Goal: Transaction & Acquisition: Purchase product/service

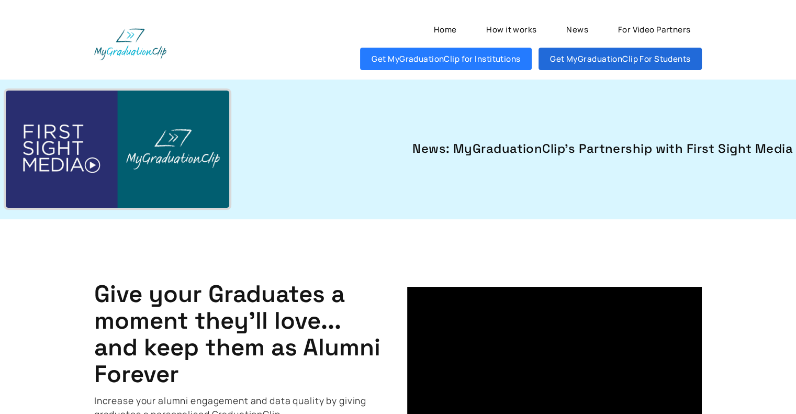
click at [602, 66] on link "Get MyGraduationClip For Students" at bounding box center [619, 59] width 163 height 22
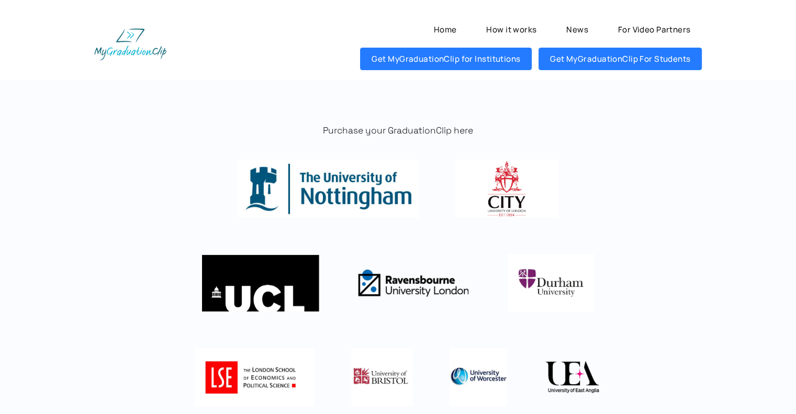
click at [505, 178] on img at bounding box center [506, 189] width 103 height 58
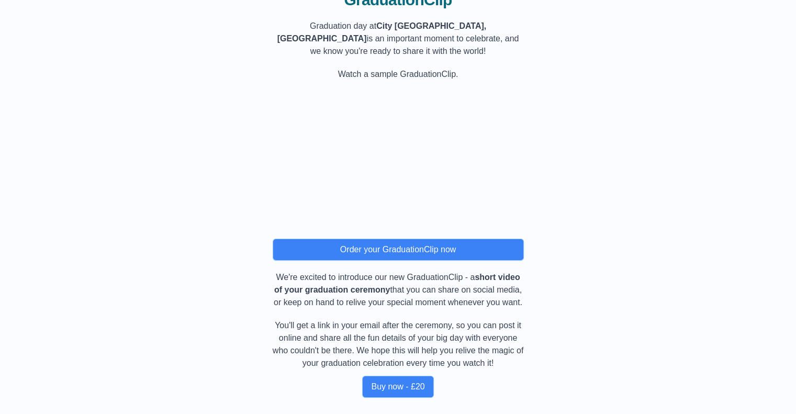
scroll to position [89, 0]
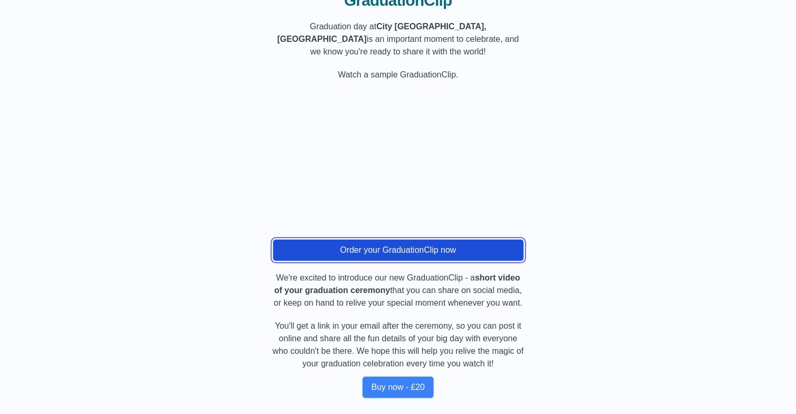
click at [358, 255] on button "Order your GraduationClip now" at bounding box center [398, 250] width 251 height 22
